Goal: Task Accomplishment & Management: Use online tool/utility

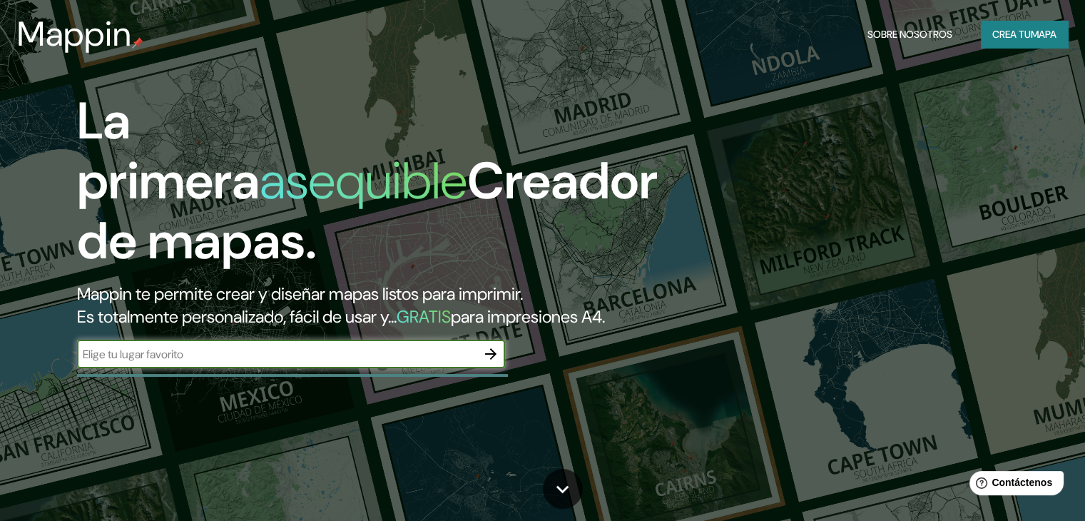
click at [314, 363] on input "text" at bounding box center [277, 354] width 400 height 16
type input "CCK"
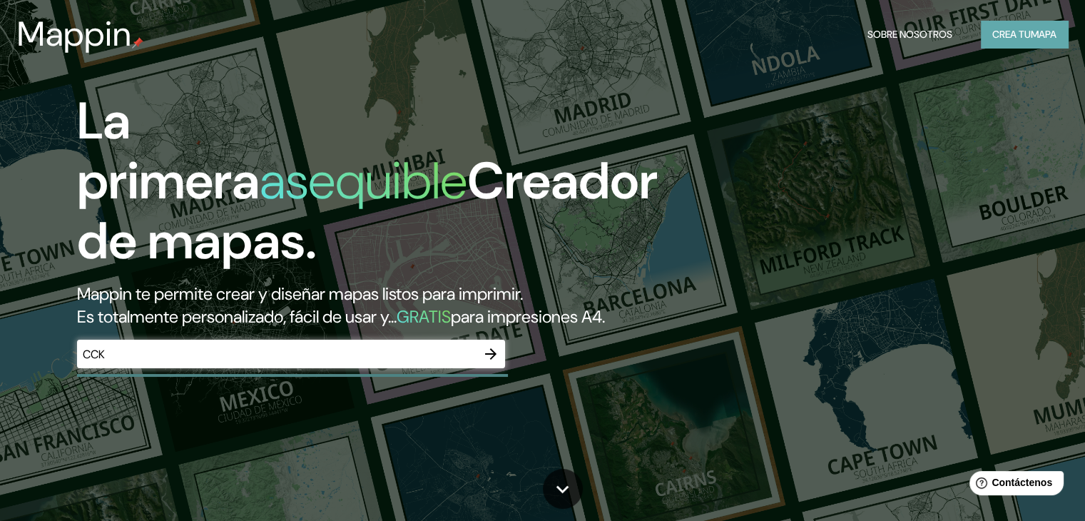
click at [1028, 28] on font "Crea tu" at bounding box center [1012, 34] width 39 height 13
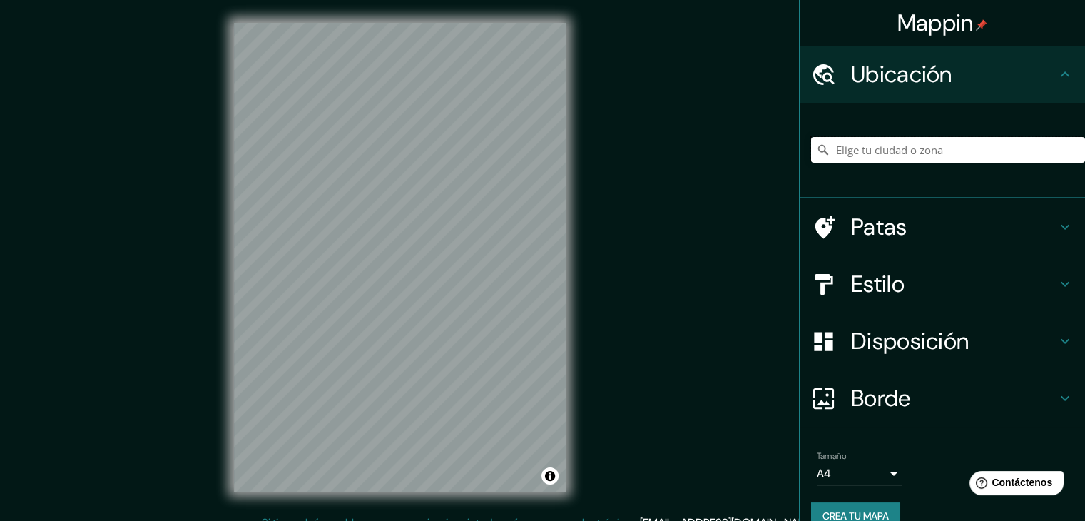
click at [921, 146] on input "Elige tu ciudad o zona" at bounding box center [948, 150] width 274 height 26
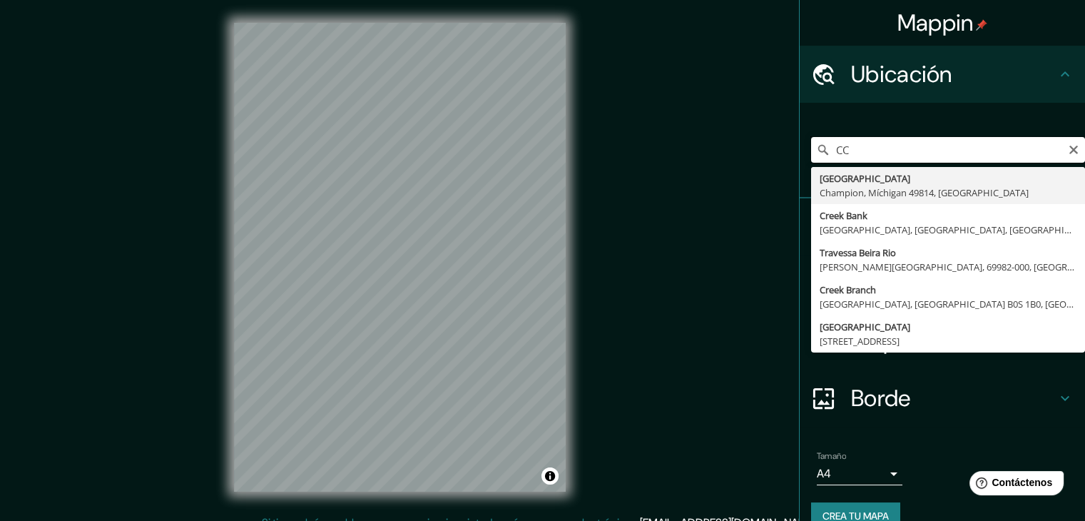
type input "C"
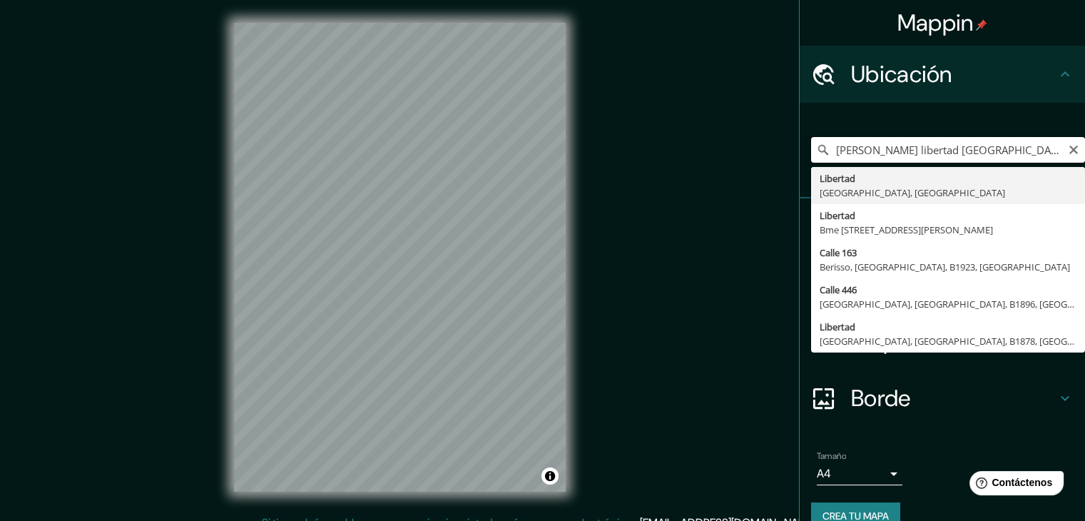
type input "[PERSON_NAME] libertad [GEOGRAPHIC_DATA]"
click at [1069, 148] on input "[PERSON_NAME] libertad [GEOGRAPHIC_DATA]" at bounding box center [948, 150] width 274 height 26
click at [1070, 148] on icon "Claro" at bounding box center [1074, 150] width 9 height 9
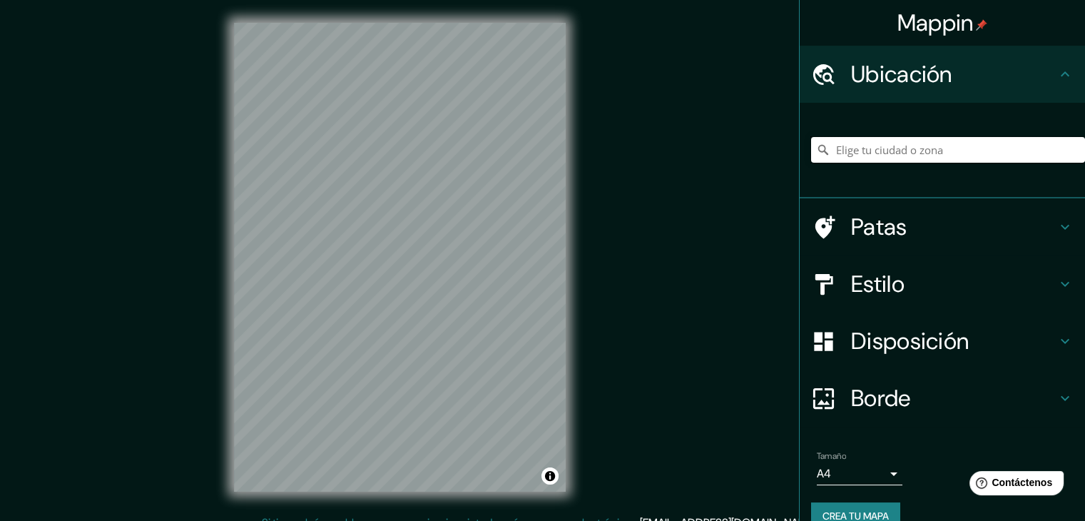
paste input "[PERSON_NAME][STREET_ADDRESS]. Autónoma de [GEOGRAPHIC_DATA]"
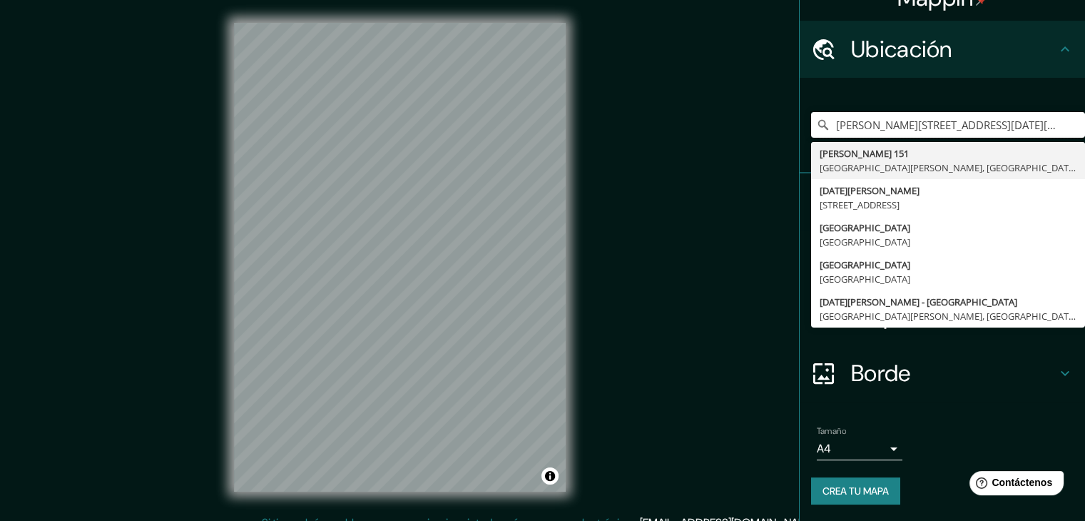
type input "[PERSON_NAME][STREET_ADDRESS][DATE][PERSON_NAME]"
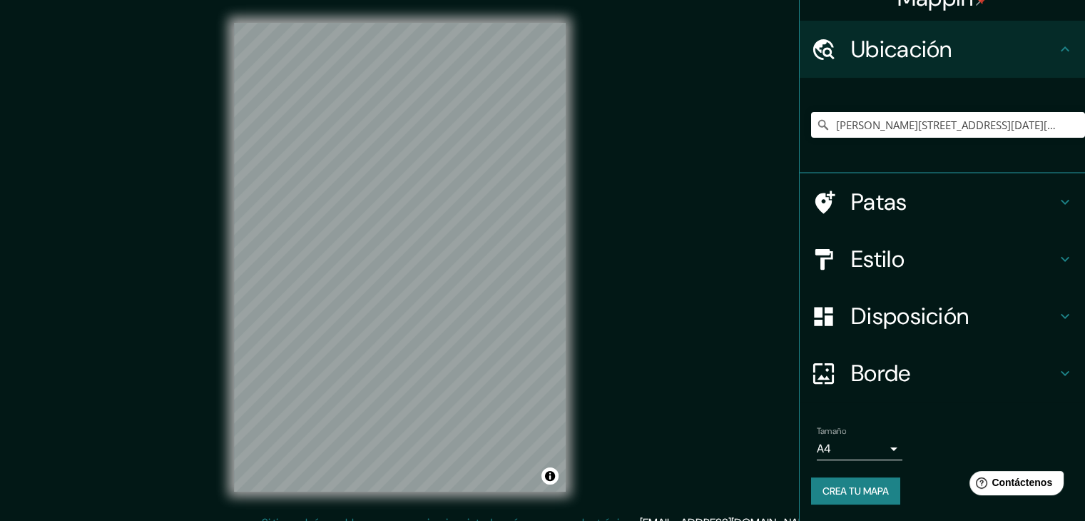
click at [648, 264] on div "Mappin Ubicación [PERSON_NAME][STREET_ADDRESS][DATE][PERSON_NAME] [PERSON_NAME]…" at bounding box center [542, 268] width 1085 height 537
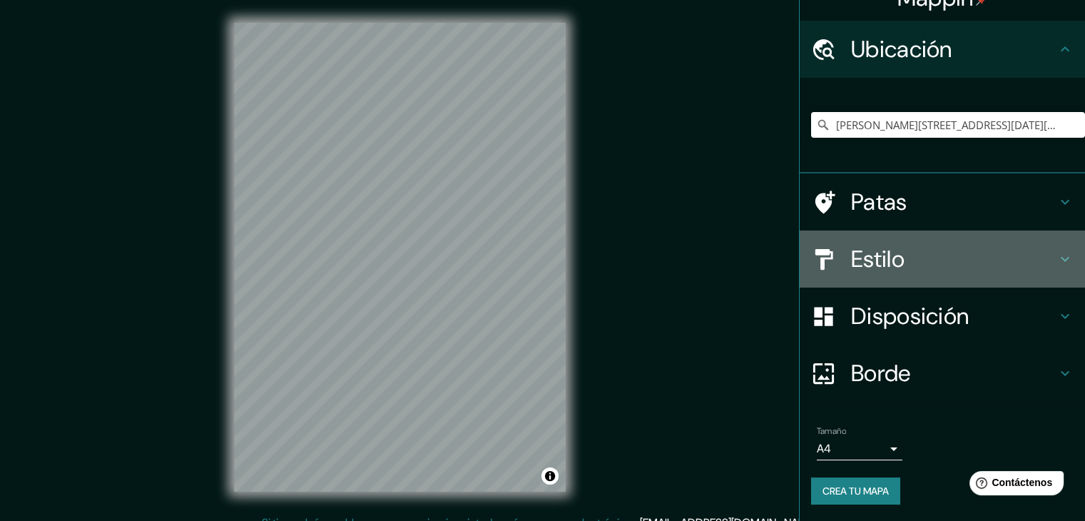
click at [872, 255] on font "Estilo" at bounding box center [878, 259] width 54 height 30
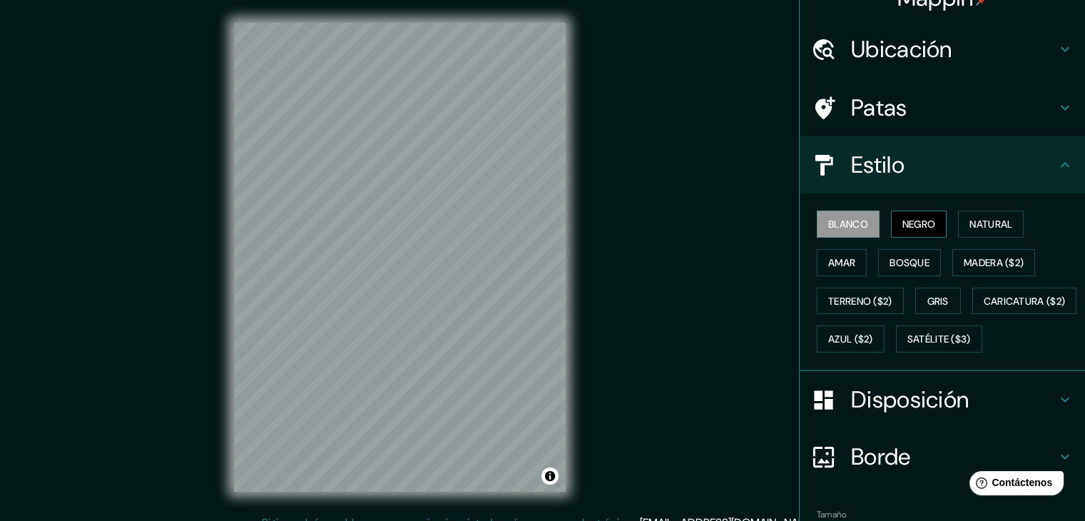
click at [913, 226] on font "Negro" at bounding box center [920, 224] width 34 height 13
click at [982, 219] on font "Natural" at bounding box center [991, 224] width 43 height 13
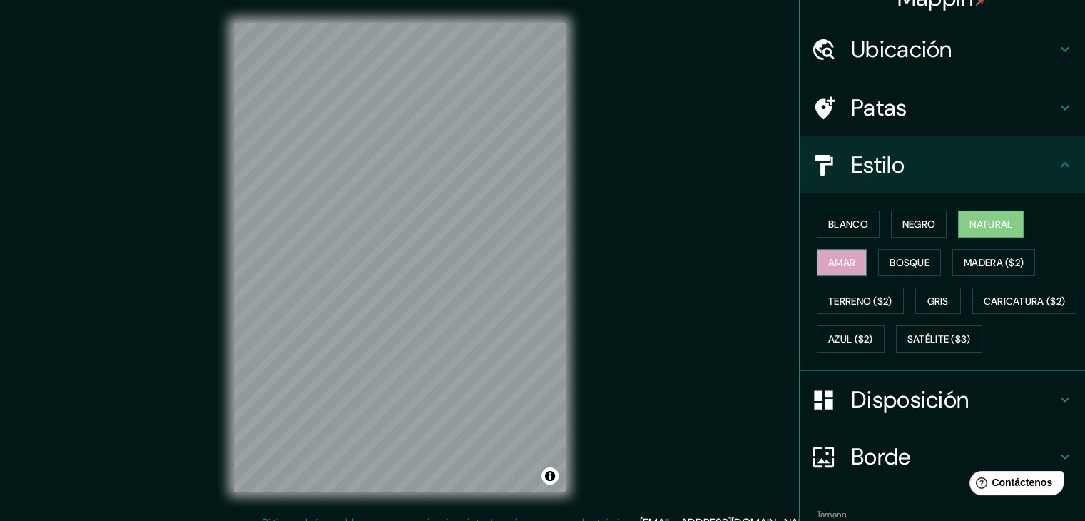
click at [829, 258] on font "Amar" at bounding box center [842, 262] width 27 height 13
click at [911, 261] on font "Bosque" at bounding box center [910, 262] width 40 height 13
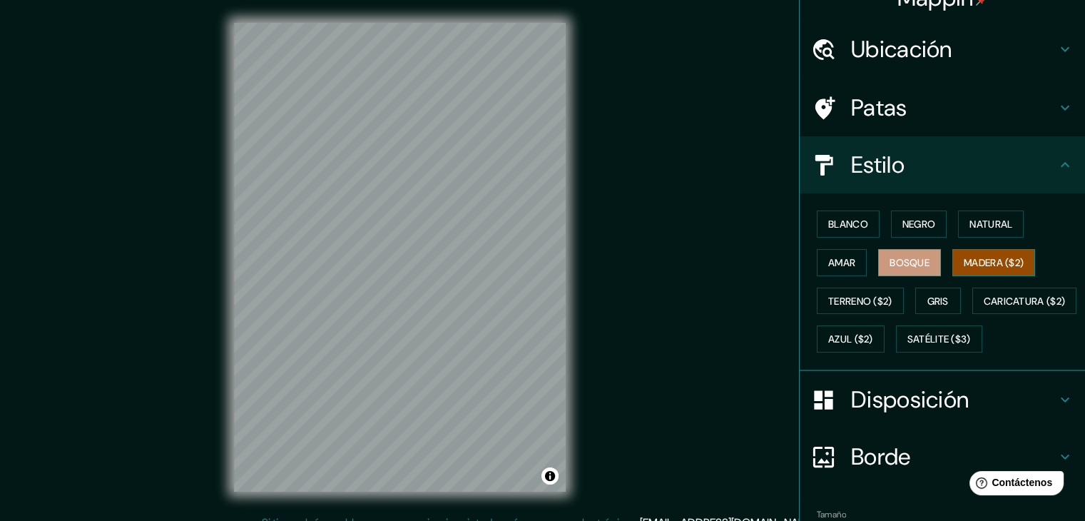
click at [991, 256] on font "Madera ($2)" at bounding box center [994, 262] width 60 height 13
click at [939, 298] on font "Gris" at bounding box center [938, 301] width 21 height 13
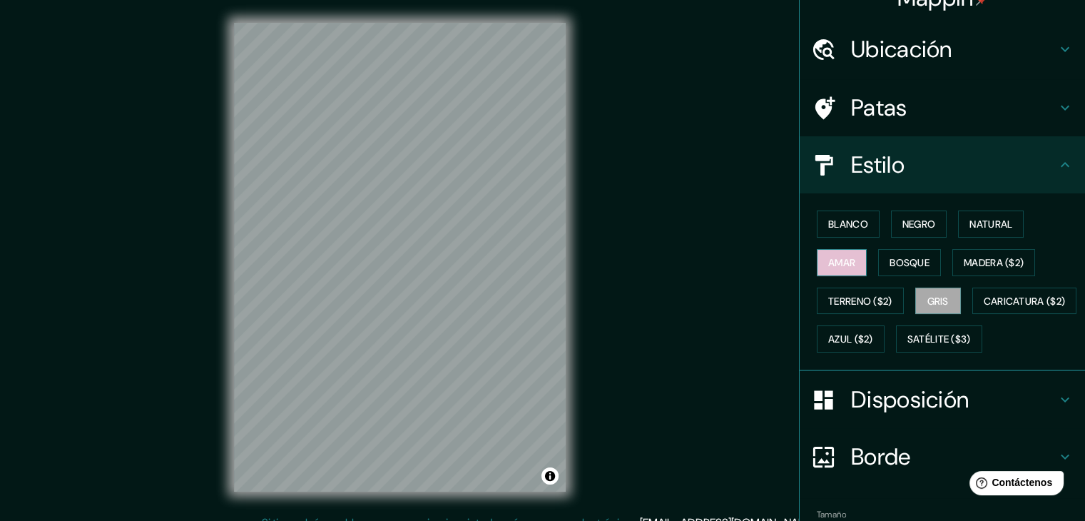
click at [829, 258] on font "Amar" at bounding box center [842, 262] width 27 height 13
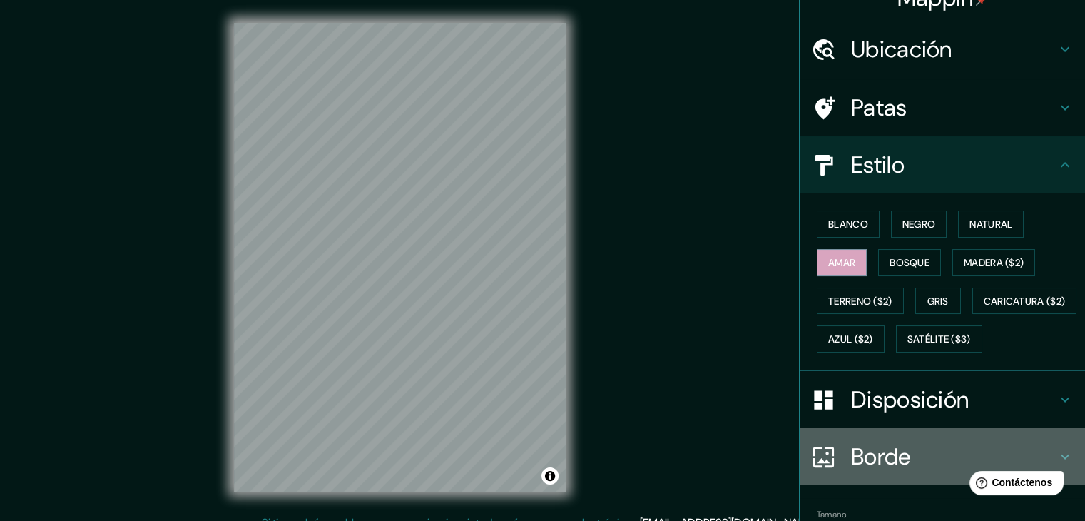
click at [909, 471] on h4 "Borde" at bounding box center [954, 456] width 206 height 29
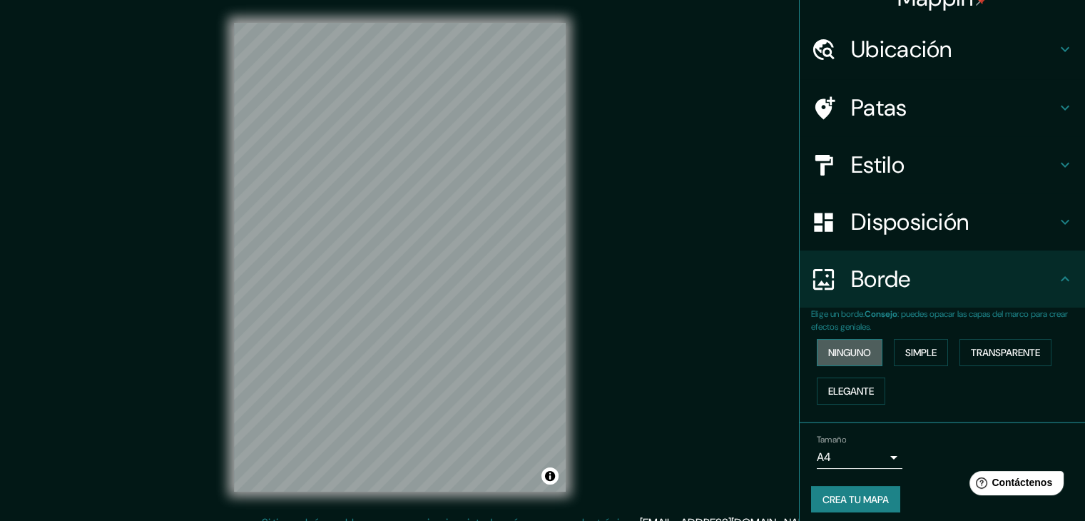
click at [843, 354] on font "Ninguno" at bounding box center [850, 352] width 43 height 13
click at [930, 232] on font "Disposición" at bounding box center [910, 222] width 118 height 30
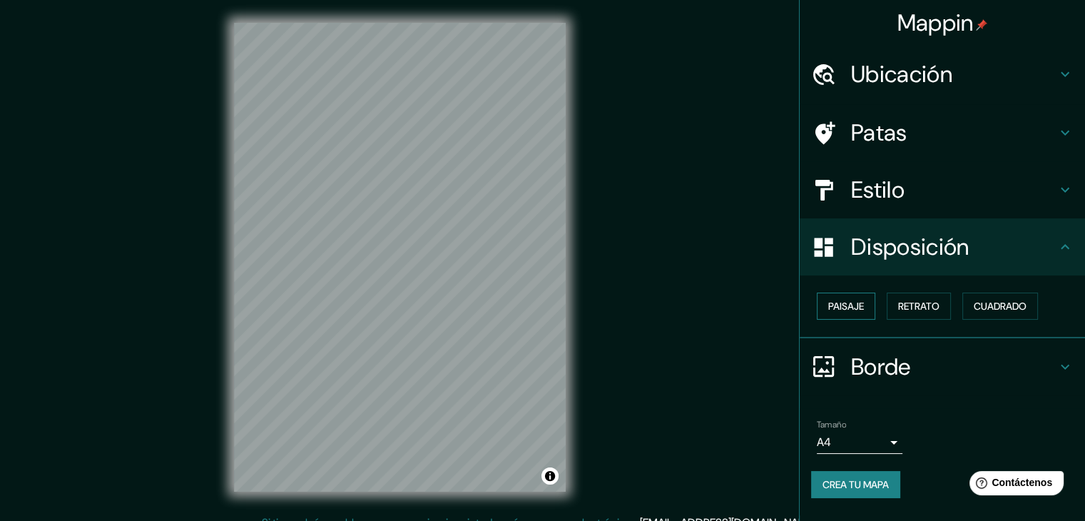
click at [861, 309] on font "Paisaje" at bounding box center [847, 306] width 36 height 13
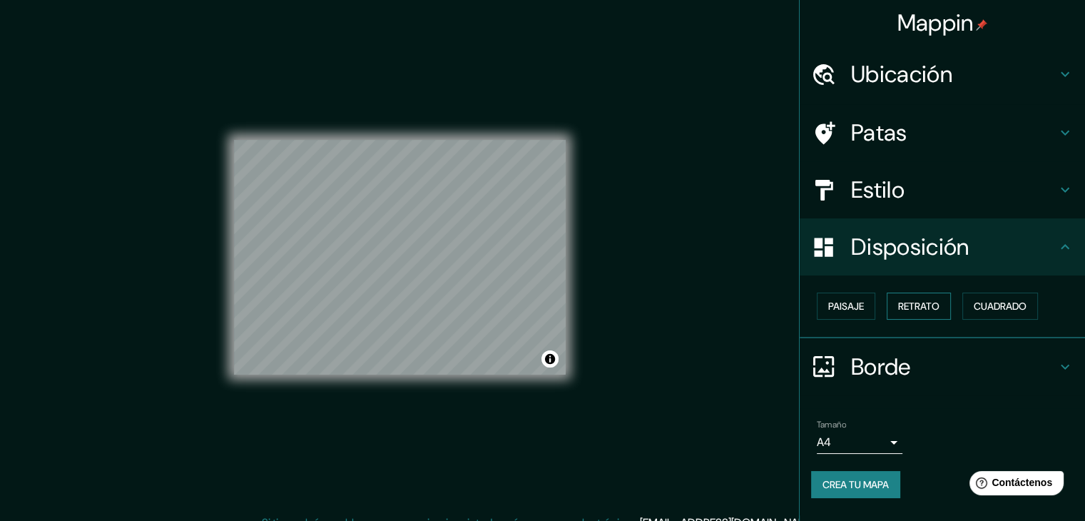
click at [940, 303] on font "Retrato" at bounding box center [918, 306] width 41 height 13
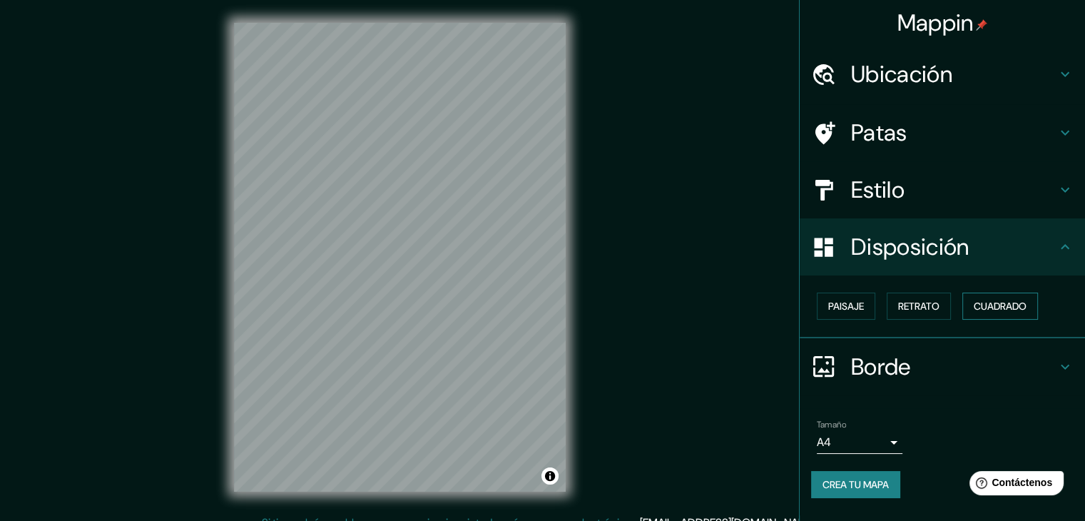
click at [1010, 297] on font "Cuadrado" at bounding box center [1000, 306] width 53 height 19
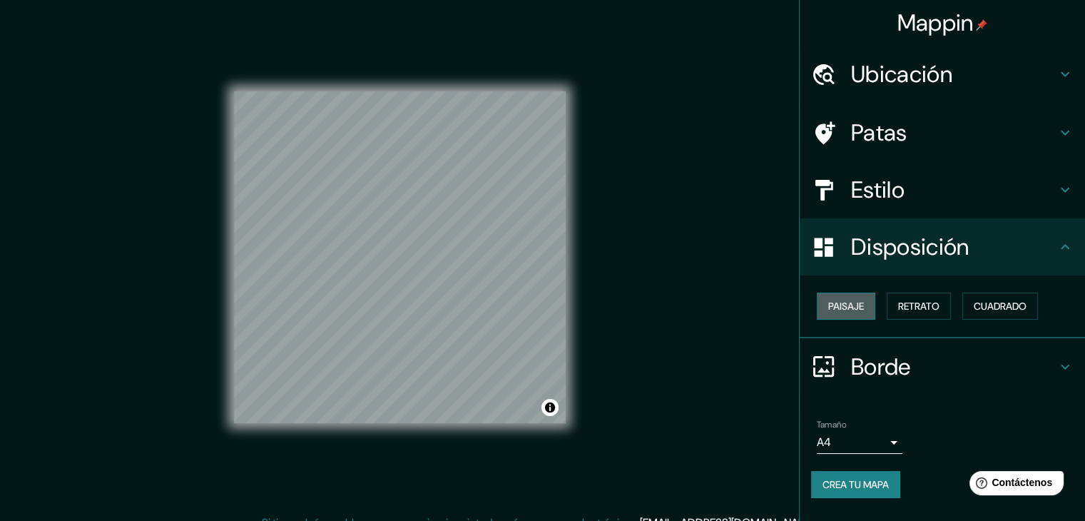
click at [853, 307] on font "Paisaje" at bounding box center [847, 306] width 36 height 13
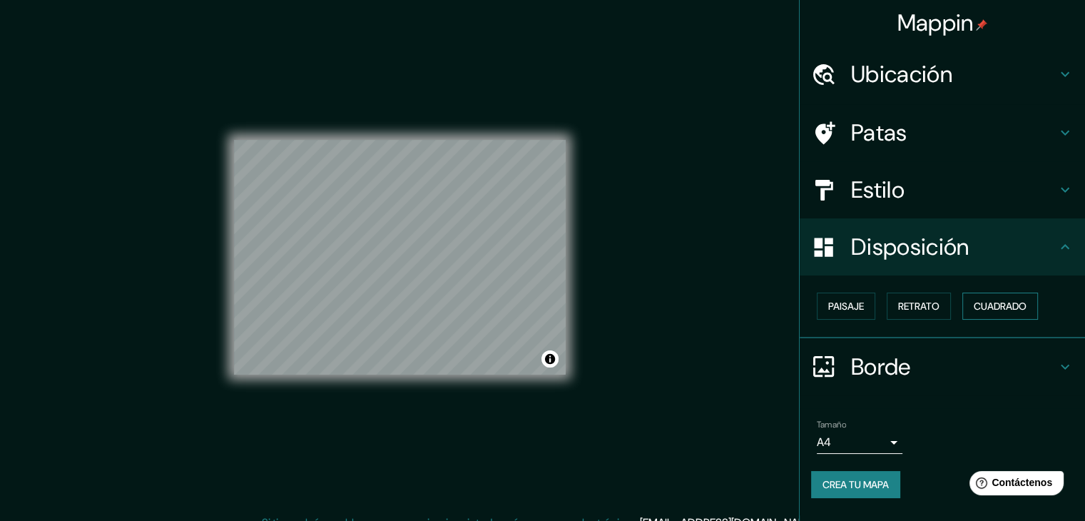
click at [982, 308] on font "Cuadrado" at bounding box center [1000, 306] width 53 height 13
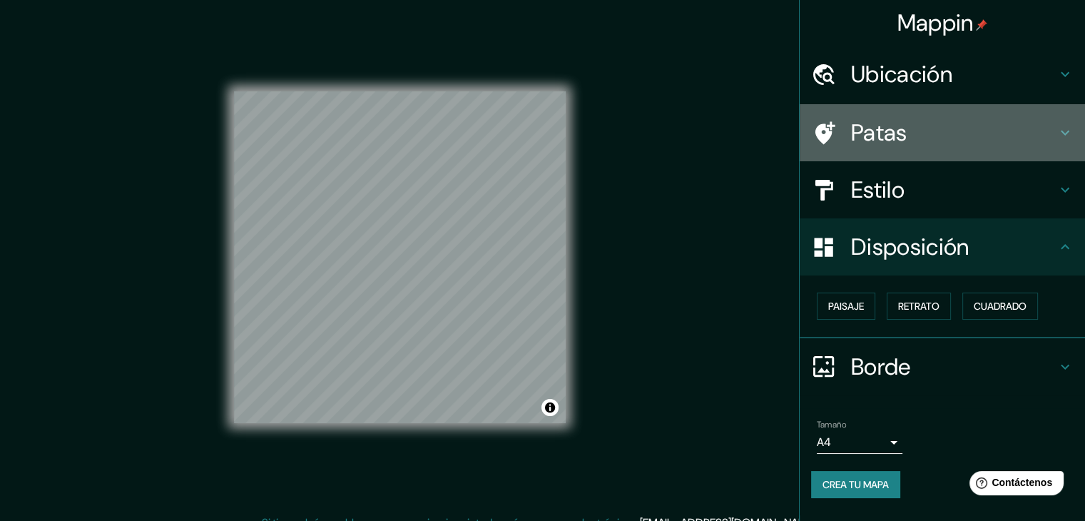
click at [918, 132] on h4 "Patas" at bounding box center [954, 132] width 206 height 29
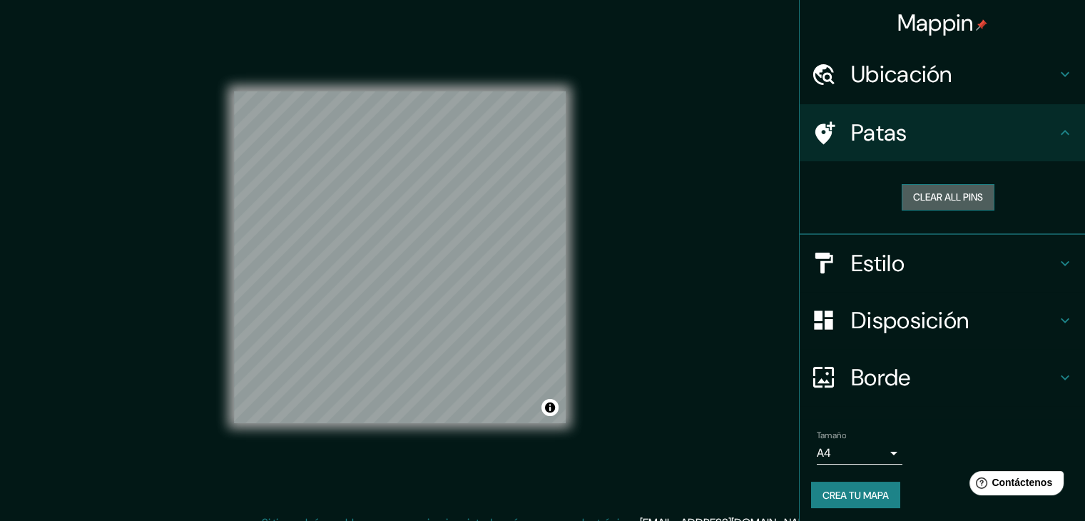
click at [945, 208] on button "Clear all pins" at bounding box center [948, 197] width 93 height 26
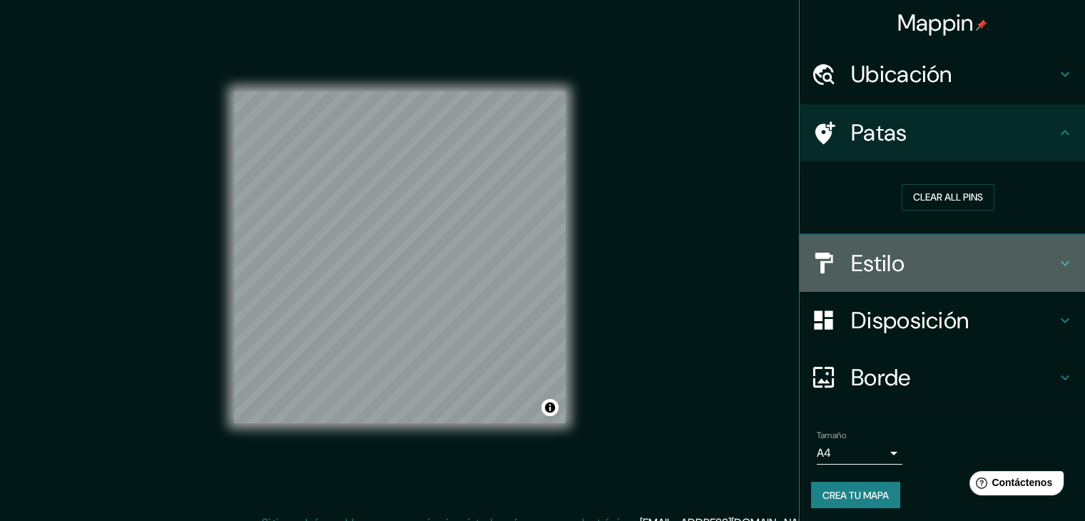
click at [886, 263] on font "Estilo" at bounding box center [878, 263] width 54 height 30
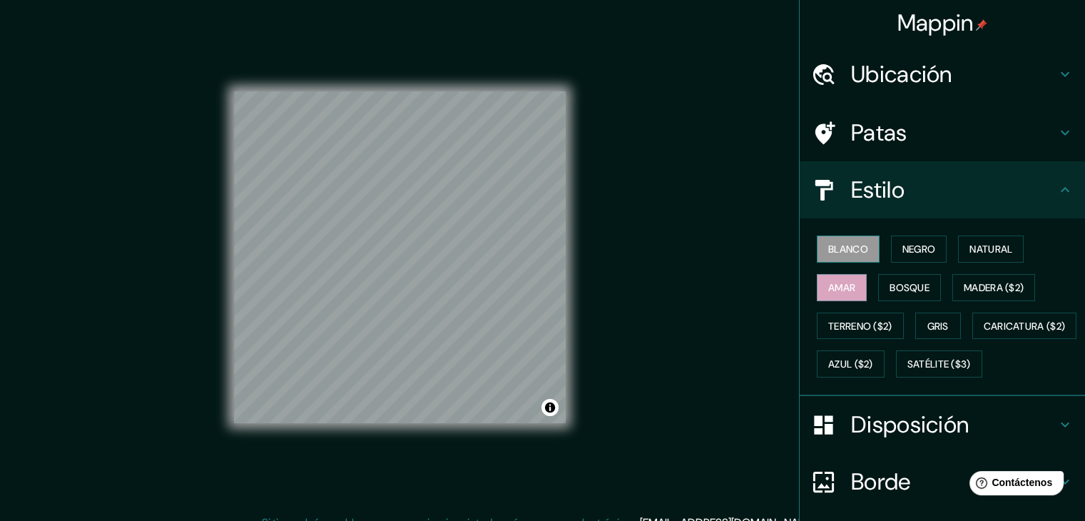
click at [843, 252] on font "Blanco" at bounding box center [849, 249] width 40 height 13
click at [936, 248] on button "Negro" at bounding box center [919, 248] width 56 height 27
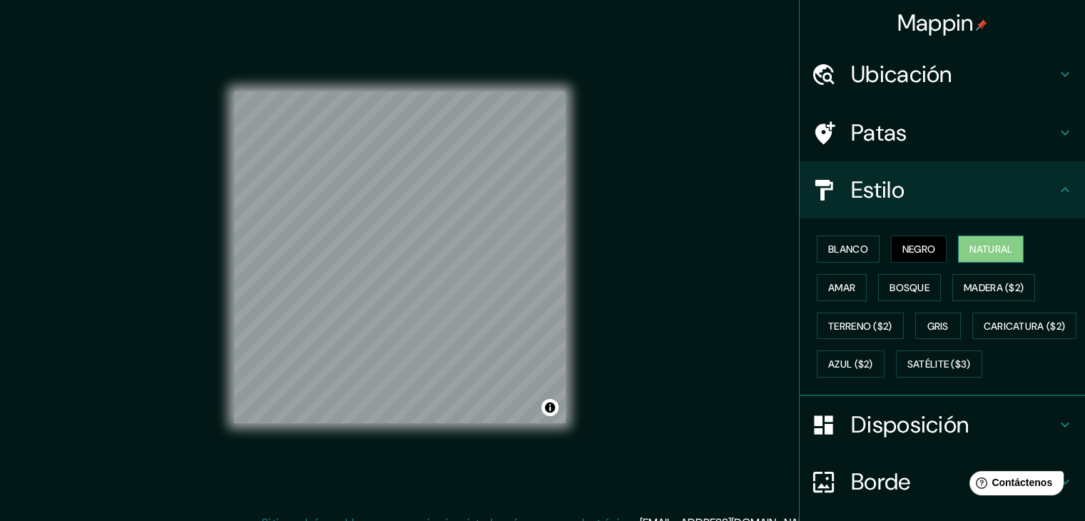
click at [1001, 245] on font "Natural" at bounding box center [991, 249] width 43 height 13
click at [878, 282] on button "Bosque" at bounding box center [909, 287] width 63 height 27
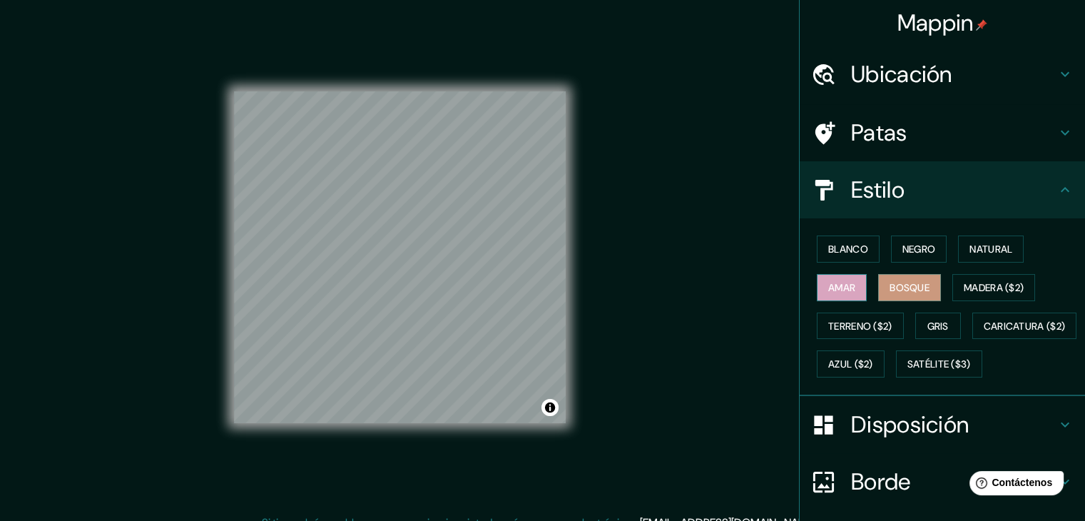
click at [829, 288] on font "Amar" at bounding box center [842, 287] width 27 height 13
click at [838, 253] on font "Blanco" at bounding box center [849, 249] width 40 height 13
click at [484, 371] on div at bounding box center [483, 370] width 11 height 11
click at [487, 375] on div at bounding box center [483, 370] width 11 height 11
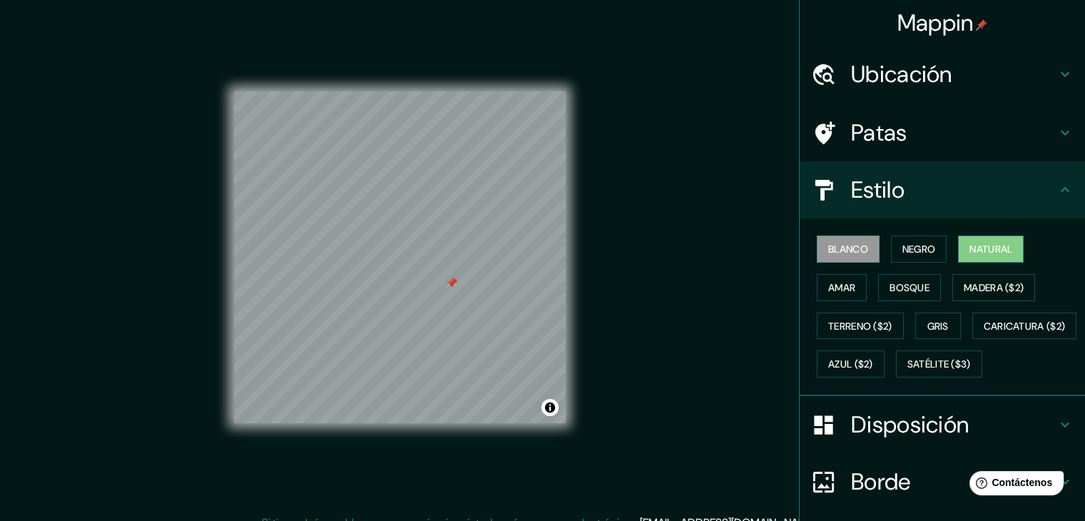
click at [999, 255] on font "Natural" at bounding box center [991, 249] width 43 height 13
click at [840, 288] on font "Amar" at bounding box center [842, 287] width 27 height 13
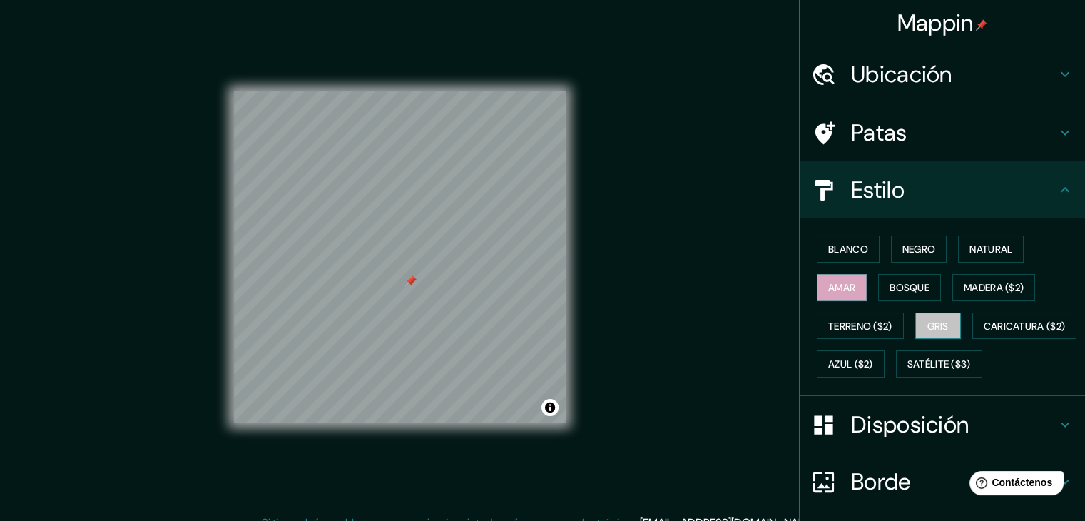
click at [947, 324] on button "Gris" at bounding box center [939, 326] width 46 height 27
click at [903, 289] on font "Bosque" at bounding box center [910, 287] width 40 height 13
click at [848, 289] on button "Amar" at bounding box center [842, 287] width 50 height 27
click at [829, 248] on font "Blanco" at bounding box center [849, 249] width 40 height 13
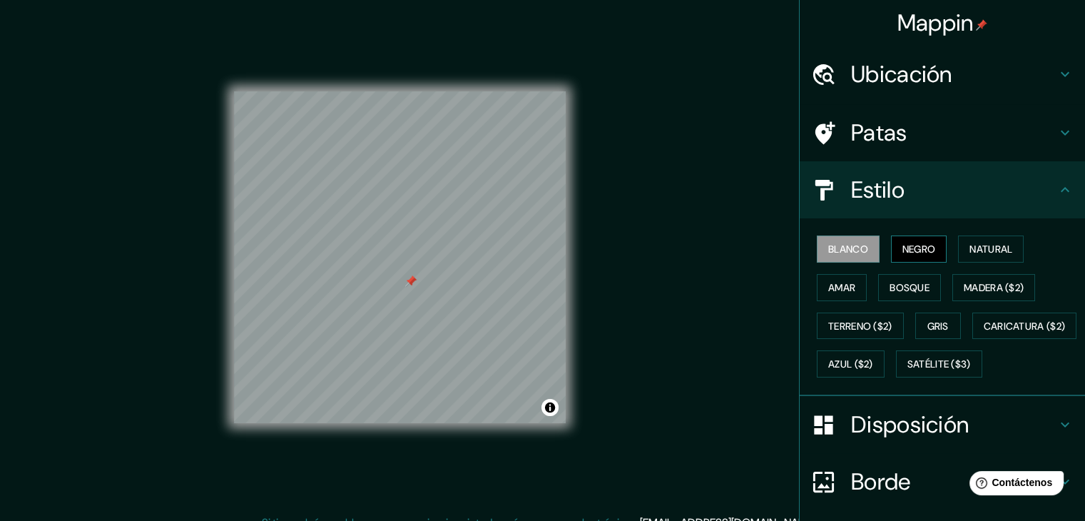
click at [911, 245] on font "Negro" at bounding box center [920, 249] width 34 height 13
click at [970, 240] on font "Natural" at bounding box center [991, 249] width 43 height 19
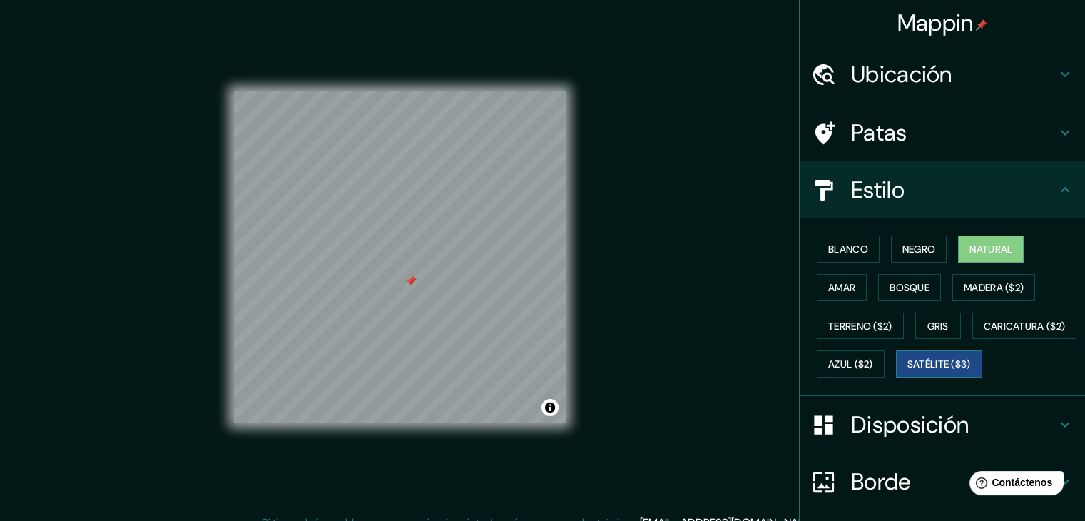
click at [908, 371] on font "Satélite ($3)" at bounding box center [940, 364] width 64 height 13
click at [873, 360] on font "Azul ($2)" at bounding box center [851, 364] width 45 height 13
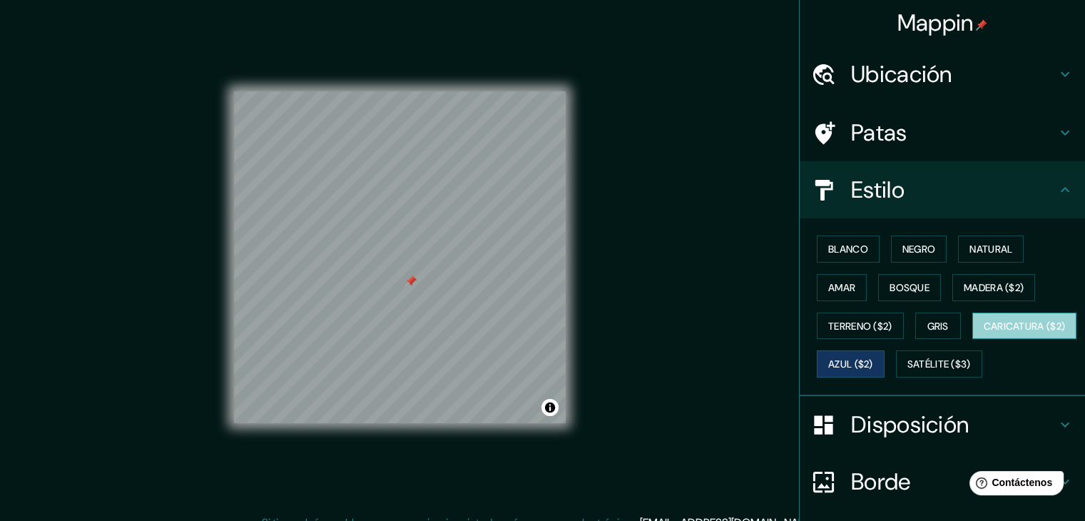
click at [984, 333] on font "Caricatura ($2)" at bounding box center [1025, 326] width 82 height 13
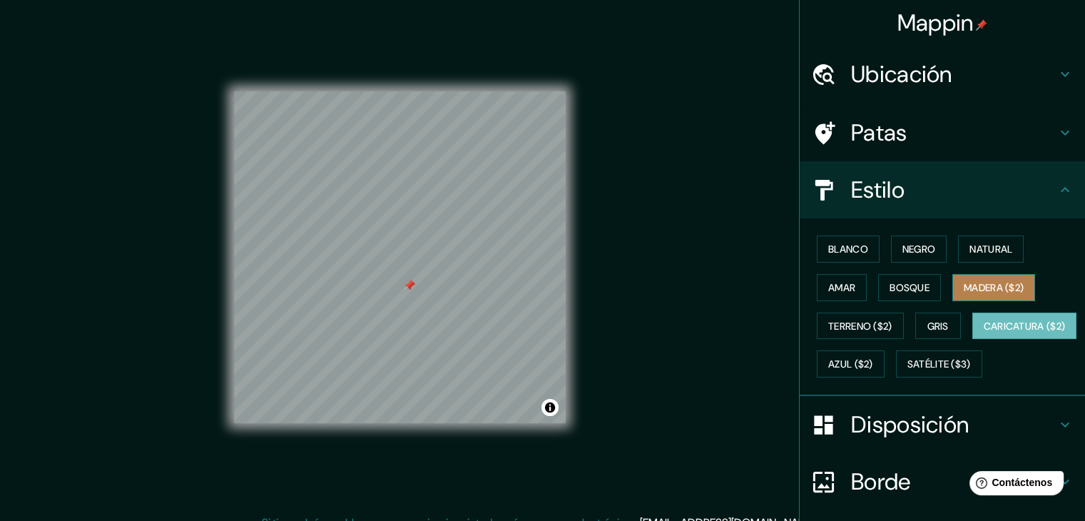
click at [1011, 291] on font "Madera ($2)" at bounding box center [994, 287] width 60 height 13
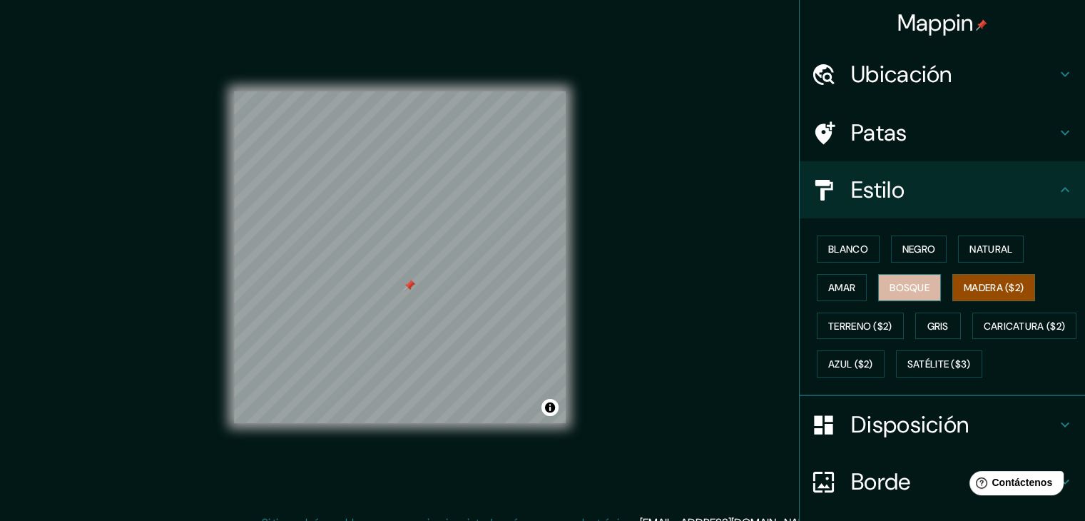
click at [901, 291] on font "Bosque" at bounding box center [910, 287] width 40 height 13
click at [992, 281] on font "Madera ($2)" at bounding box center [994, 287] width 60 height 13
click at [881, 325] on font "Terreno ($2)" at bounding box center [861, 326] width 64 height 13
click at [979, 283] on font "Madera ($2)" at bounding box center [994, 287] width 60 height 13
click at [844, 285] on font "Amar" at bounding box center [842, 287] width 27 height 13
